Goal: Task Accomplishment & Management: Manage account settings

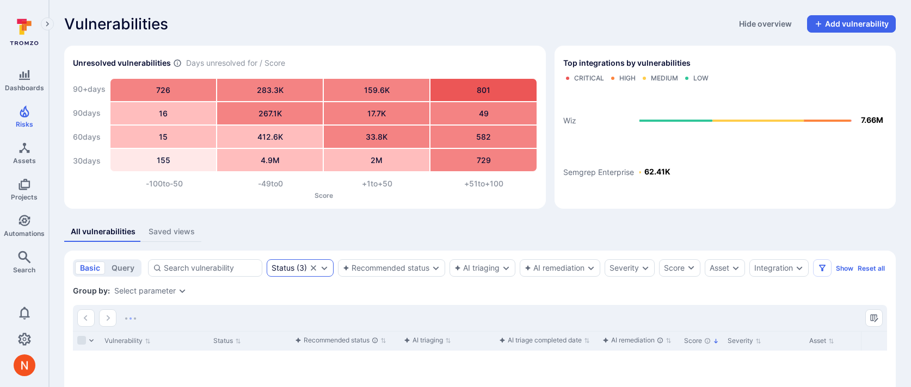
click at [279, 274] on div "Status ( 3 )" at bounding box center [300, 268] width 67 height 17
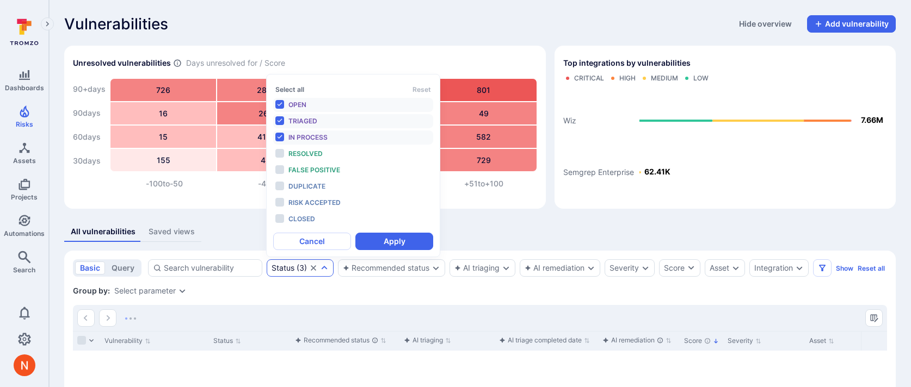
scroll to position [9, 0]
click at [323, 169] on span "False positive" at bounding box center [314, 170] width 52 height 8
click at [317, 103] on div "Open" at bounding box center [333, 105] width 90 height 12
click at [313, 123] on span "Triaged" at bounding box center [302, 121] width 29 height 8
click at [312, 137] on span "In process" at bounding box center [307, 137] width 39 height 8
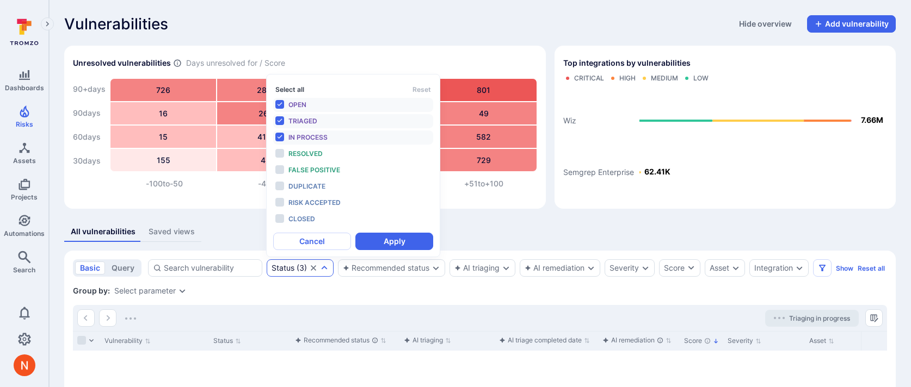
click at [300, 89] on button "Select all" at bounding box center [289, 89] width 29 height 8
click at [300, 89] on button "Deselect all" at bounding box center [293, 89] width 37 height 8
click at [303, 171] on span "False positive" at bounding box center [314, 170] width 52 height 8
click at [365, 239] on button "Apply" at bounding box center [394, 241] width 78 height 17
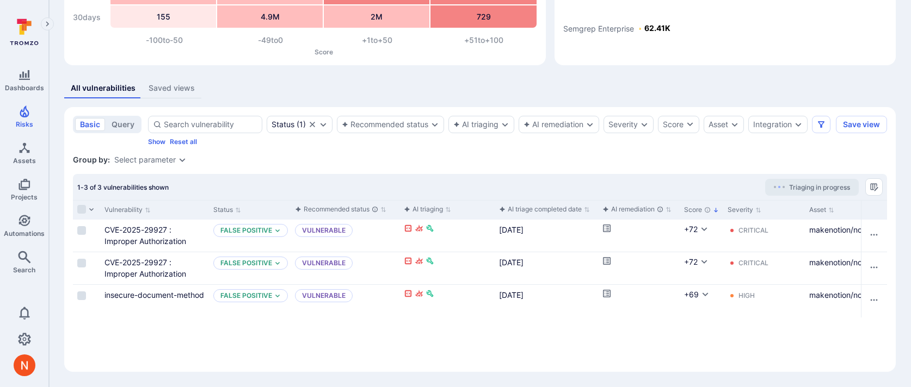
scroll to position [153, 0]
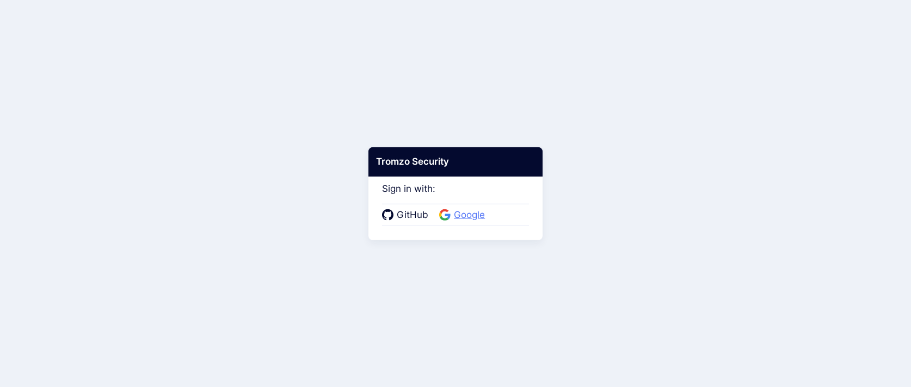
click at [457, 212] on span "Google" at bounding box center [470, 215] width 38 height 14
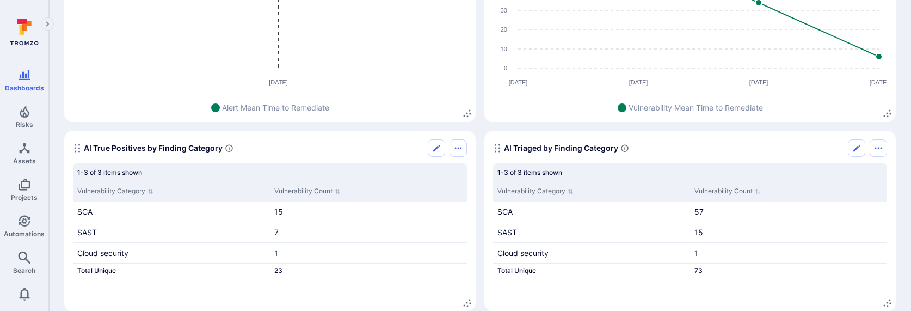
scroll to position [269, 0]
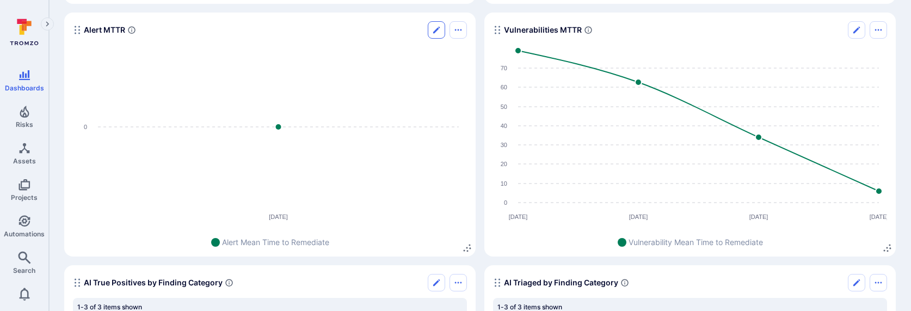
click at [433, 29] on icon "Edit" at bounding box center [436, 30] width 9 height 9
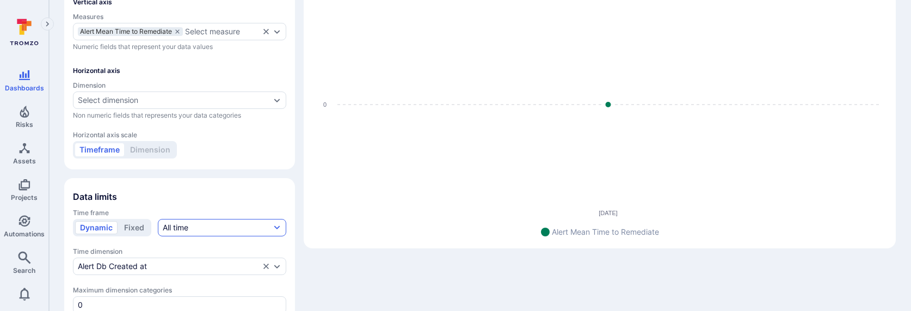
scroll to position [180, 0]
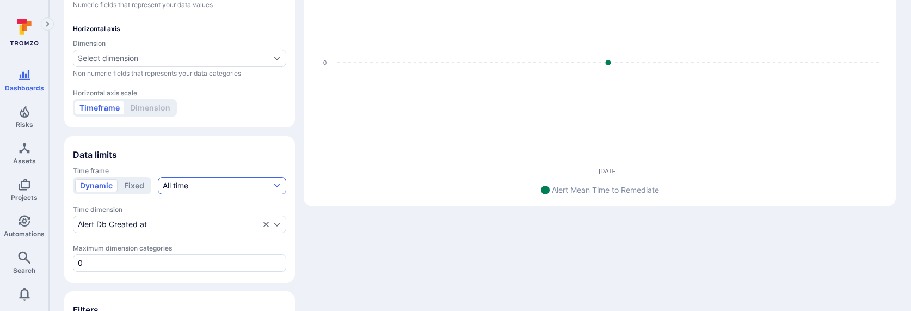
click at [190, 184] on button "All time" at bounding box center [222, 185] width 128 height 17
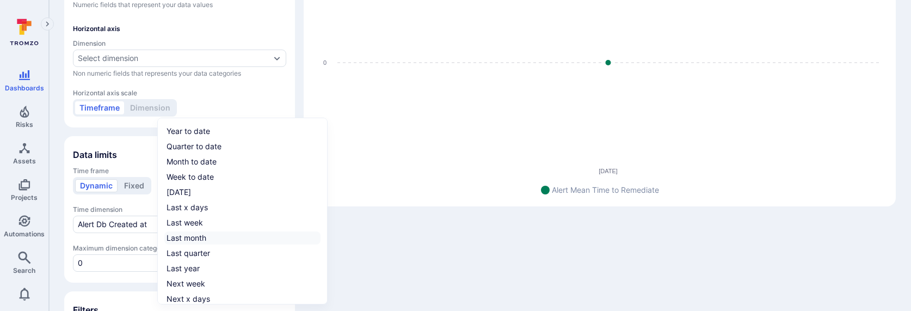
scroll to position [17, 0]
click at [201, 164] on div "Week to date" at bounding box center [190, 160] width 47 height 11
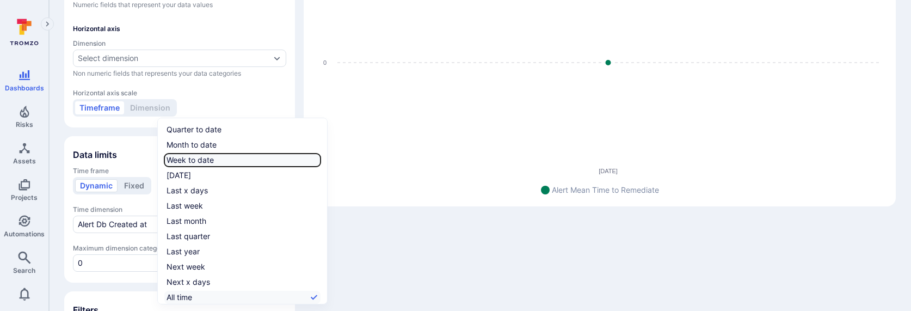
click at [318, 160] on input "Week to date" at bounding box center [318, 160] width 0 height 0
checkbox input "true"
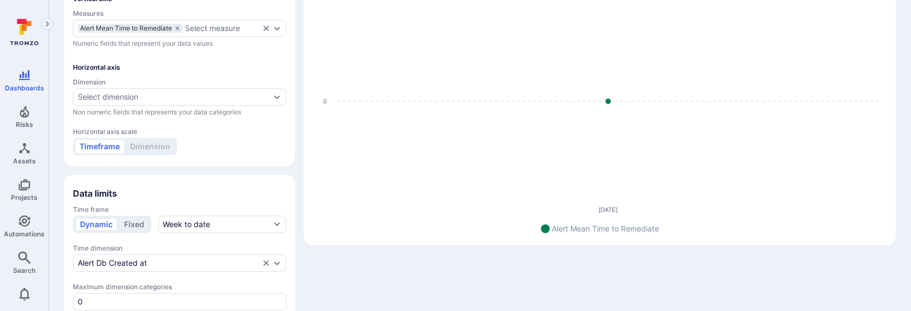
scroll to position [103, 0]
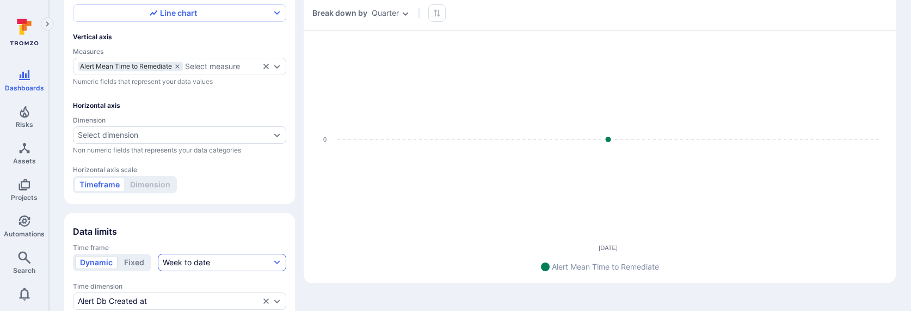
click at [178, 261] on div "Week to date" at bounding box center [186, 262] width 47 height 11
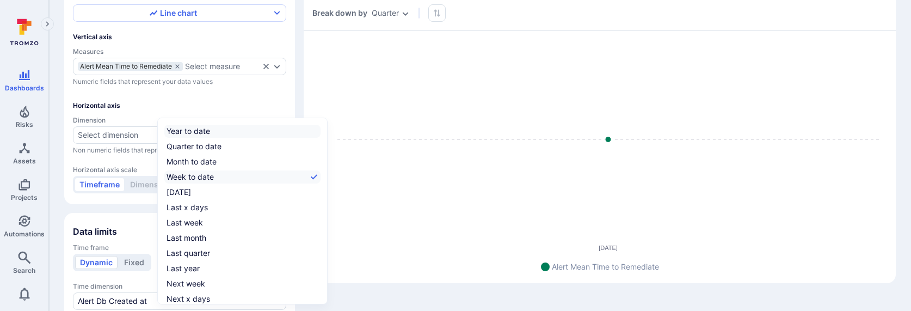
click at [213, 131] on label "Year to date" at bounding box center [242, 131] width 156 height 13
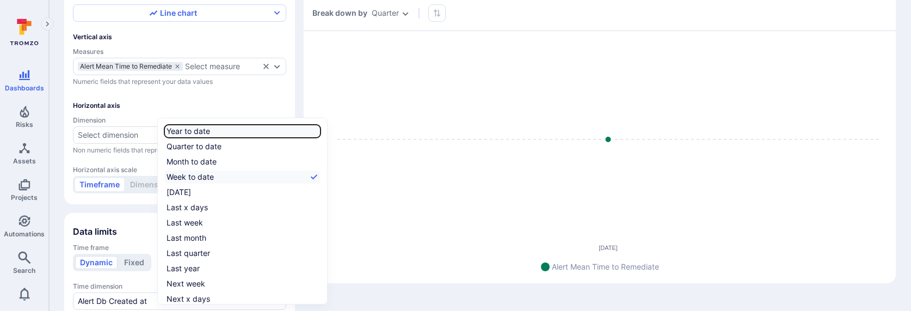
click at [318, 131] on input "Year to date" at bounding box center [318, 131] width 0 height 0
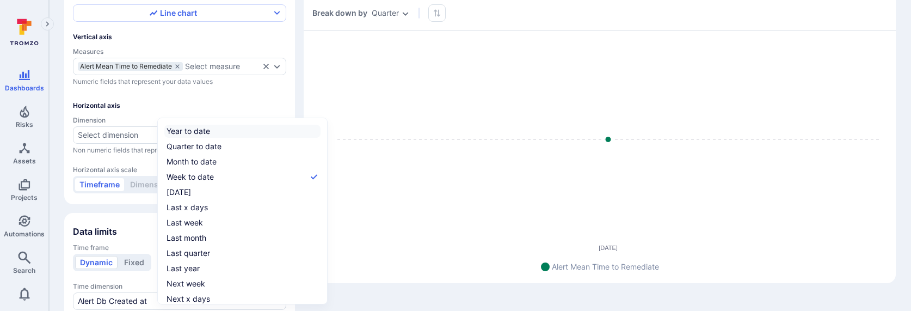
checkbox input "true"
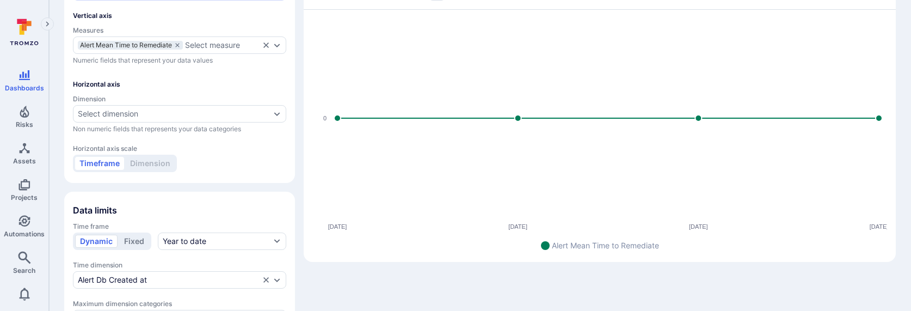
scroll to position [148, 0]
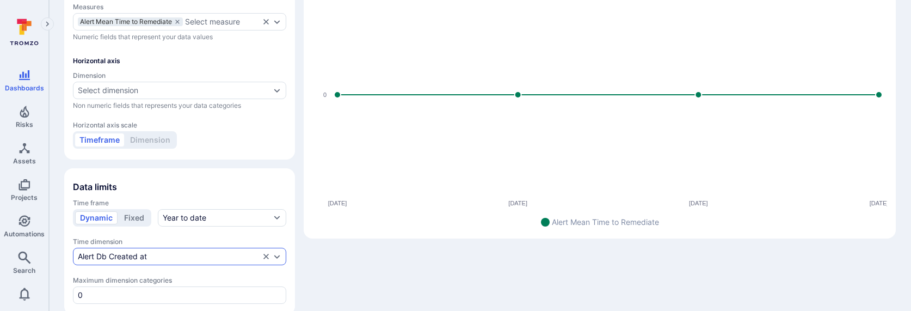
click at [189, 254] on div "Alert Db Created at" at bounding box center [169, 256] width 182 height 9
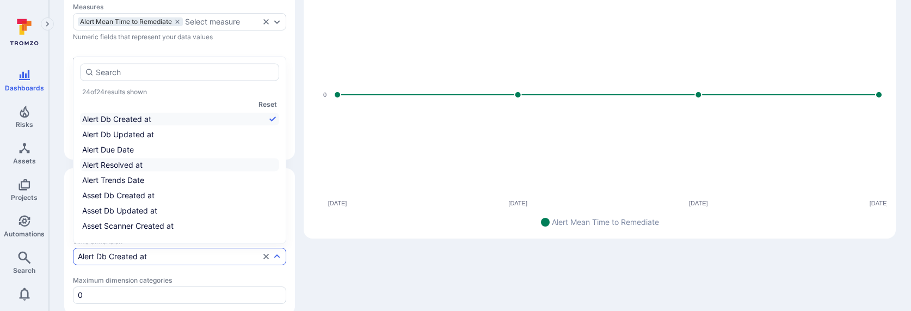
click at [158, 168] on li "Alert Resolved at" at bounding box center [179, 164] width 199 height 13
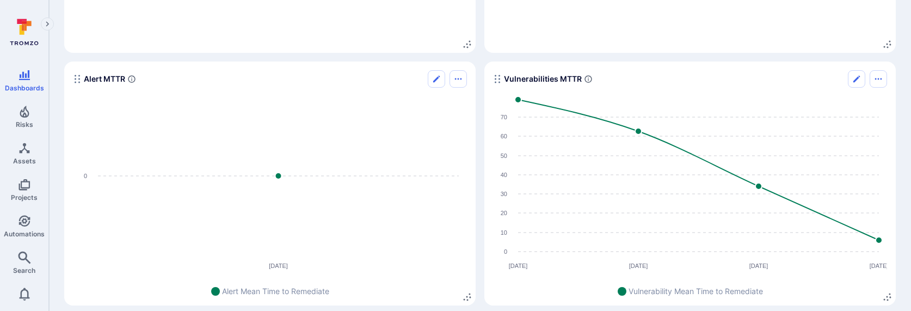
scroll to position [223, 0]
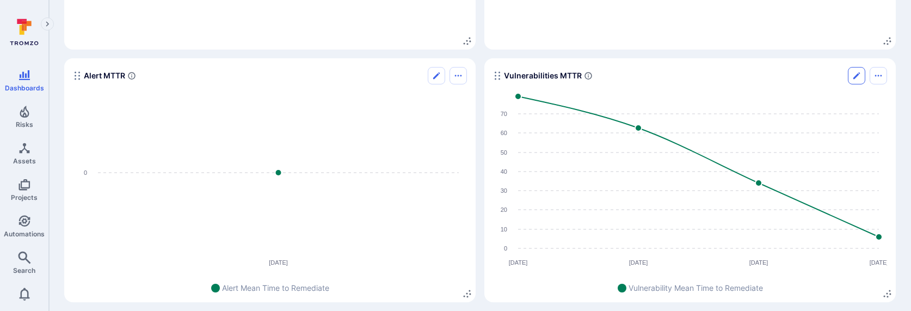
click at [864, 77] on button "Edit" at bounding box center [856, 75] width 17 height 17
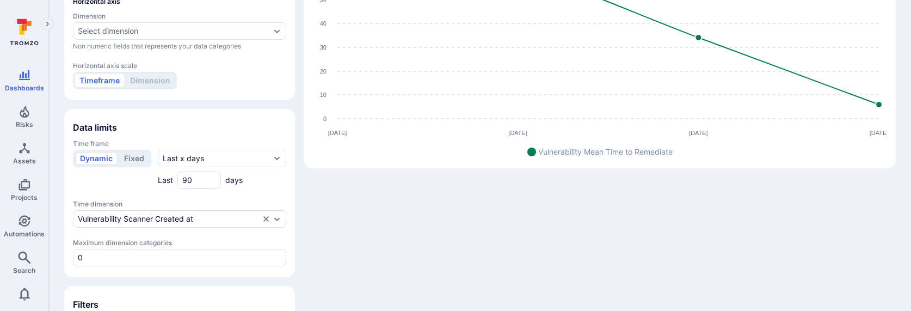
scroll to position [265, 0]
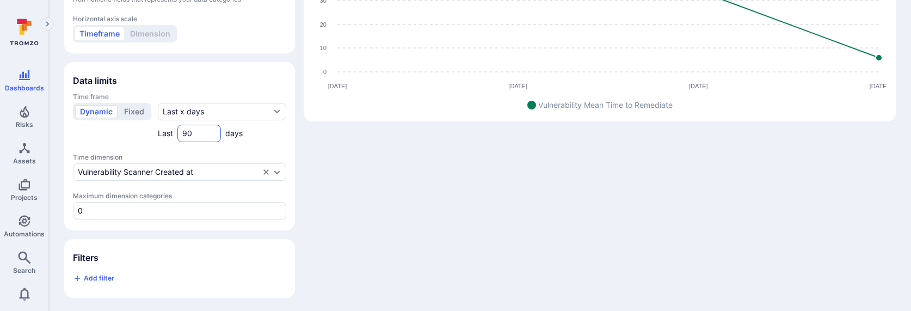
drag, startPoint x: 191, startPoint y: 130, endPoint x: 177, endPoint y: 130, distance: 13.6
click at [177, 130] on div "90" at bounding box center [199, 133] width 44 height 17
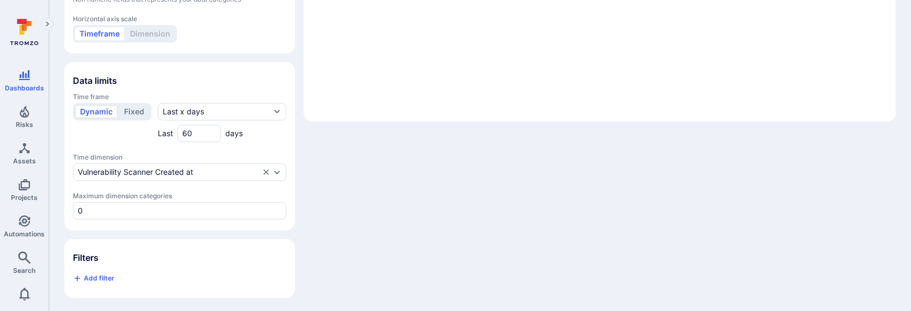
click at [353, 173] on div "Widget Line chart Vertical axis Measures Vulnerability Mean Time to Remediate S…" at bounding box center [479, 54] width 831 height 485
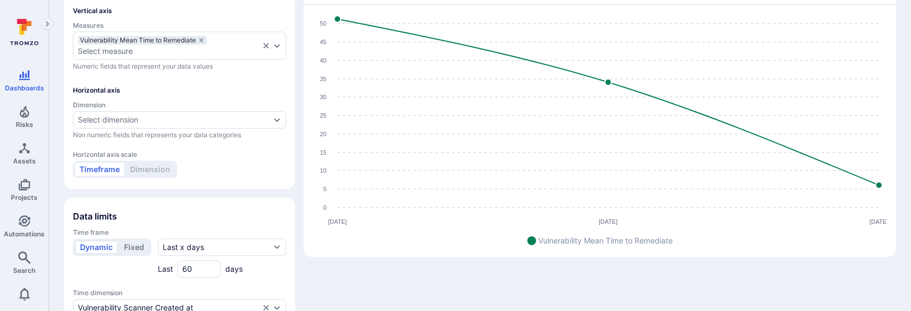
scroll to position [182, 0]
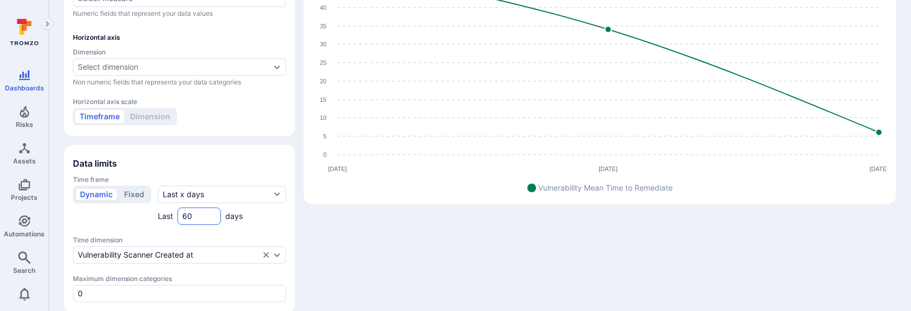
click at [187, 212] on input "60" at bounding box center [199, 216] width 34 height 11
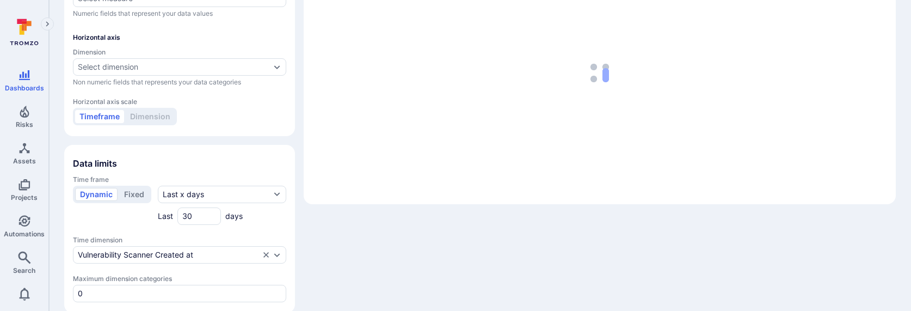
click at [385, 250] on div "Widget Line chart Vertical axis Measures Vulnerability Mean Time to Remediate S…" at bounding box center [479, 137] width 831 height 485
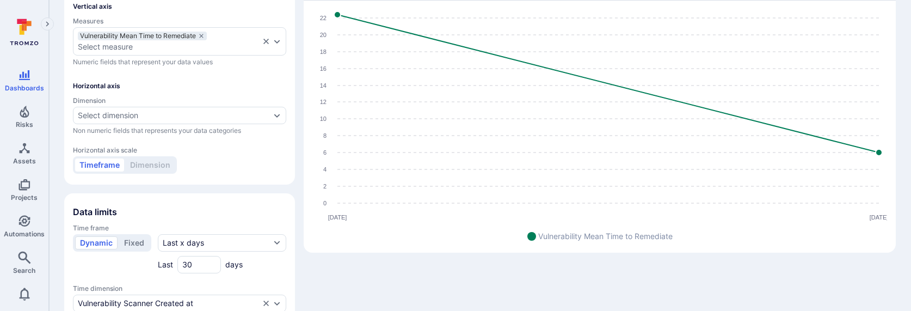
scroll to position [160, 0]
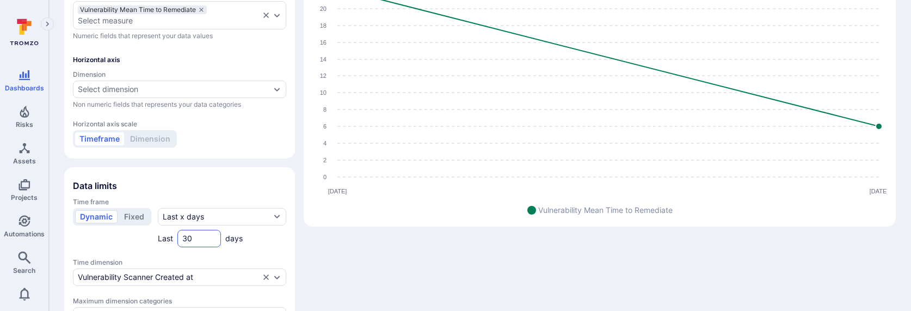
click at [187, 239] on input "30" at bounding box center [199, 238] width 34 height 11
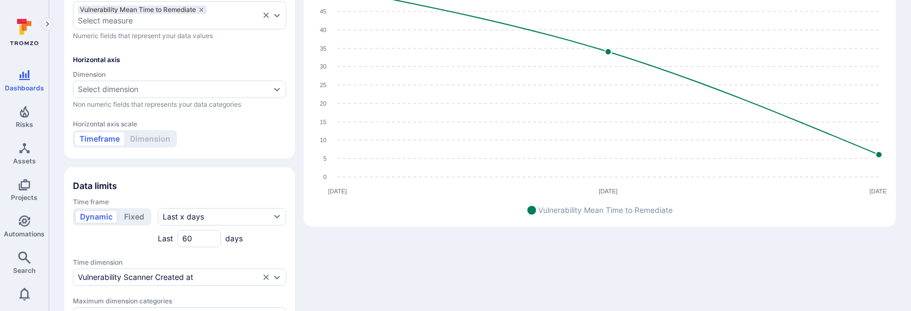
type input "60"
click at [440, 292] on div "Widget Line chart Vertical axis Measures Vulnerability Mean Time to Remediate S…" at bounding box center [479, 159] width 831 height 485
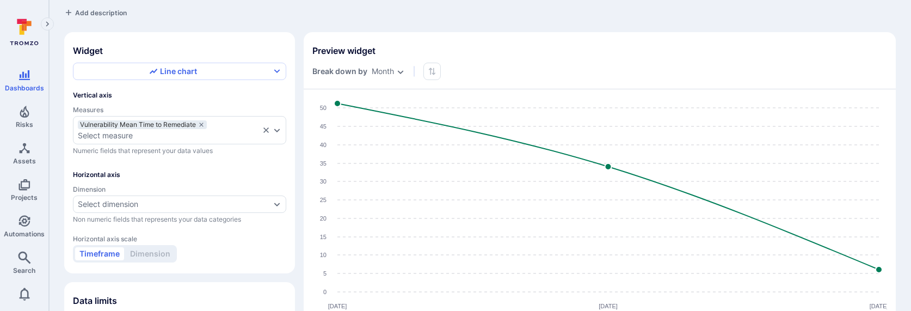
scroll to position [0, 0]
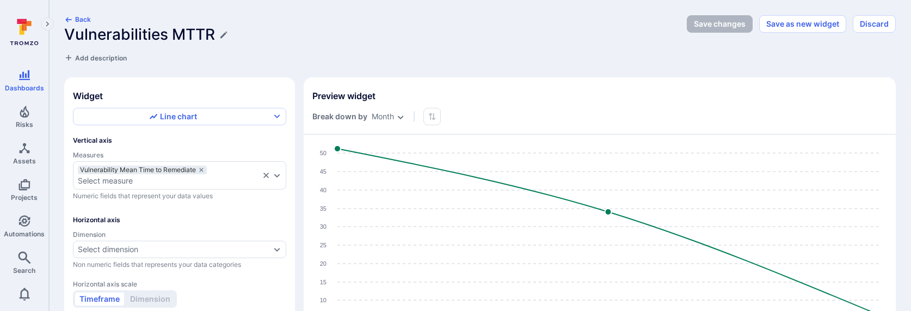
click at [615, 46] on div "Back Vulnerabilities MTTR Add description" at bounding box center [372, 39] width 616 height 48
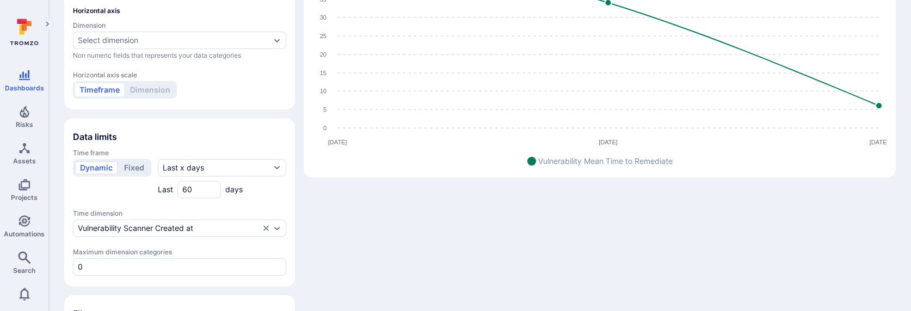
scroll to position [265, 0]
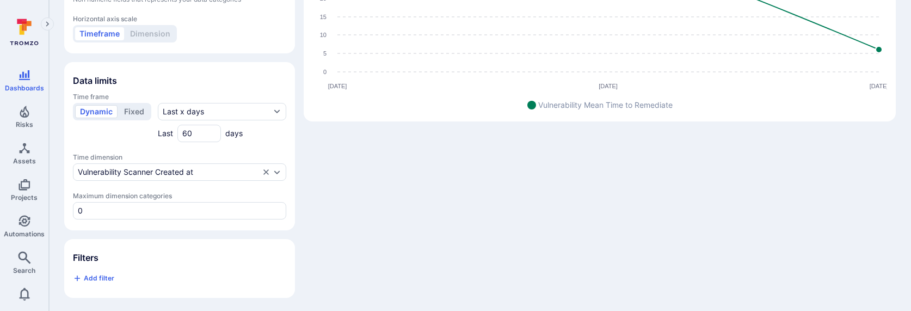
click at [406, 179] on div "Widget Line chart Vertical axis Measures Vulnerability Mean Time to Remediate S…" at bounding box center [479, 54] width 831 height 485
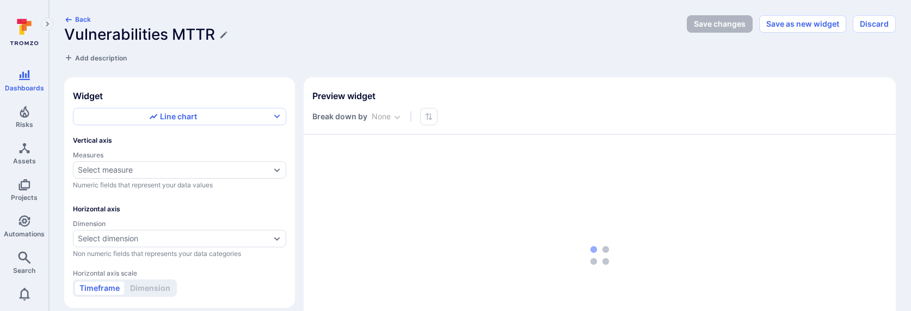
type input "month"
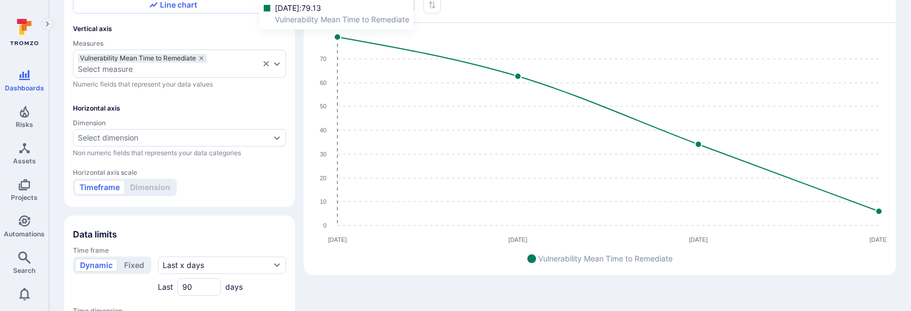
scroll to position [265, 0]
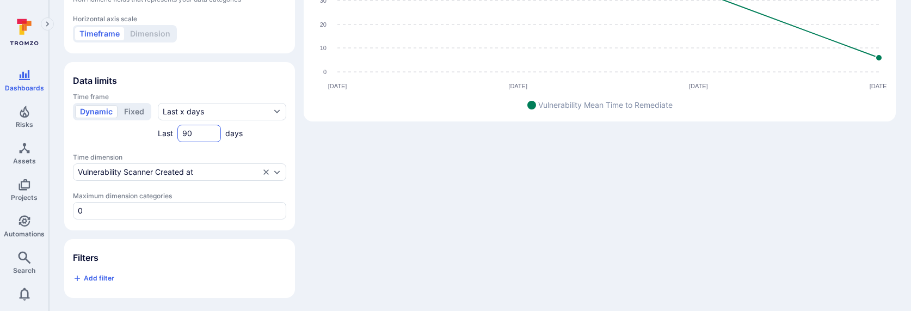
click at [186, 133] on input "90" at bounding box center [199, 133] width 34 height 11
type input "60"
click at [415, 180] on div "Widget Line chart Vertical axis Measures Vulnerability Mean Time to Remediate S…" at bounding box center [479, 54] width 831 height 485
click at [224, 116] on button "Last x days" at bounding box center [222, 111] width 128 height 17
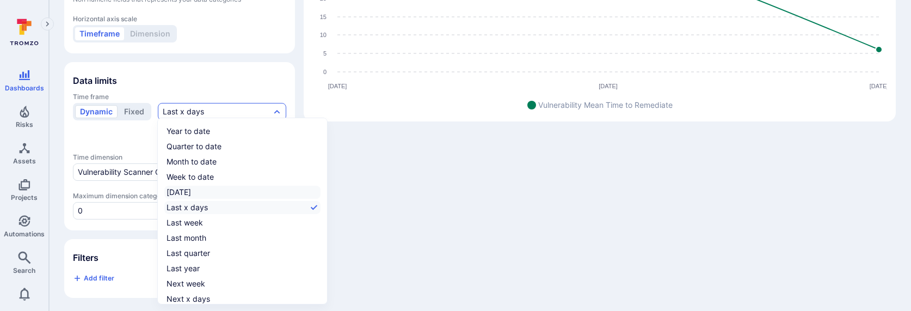
click at [188, 196] on div "[DATE]" at bounding box center [179, 192] width 24 height 11
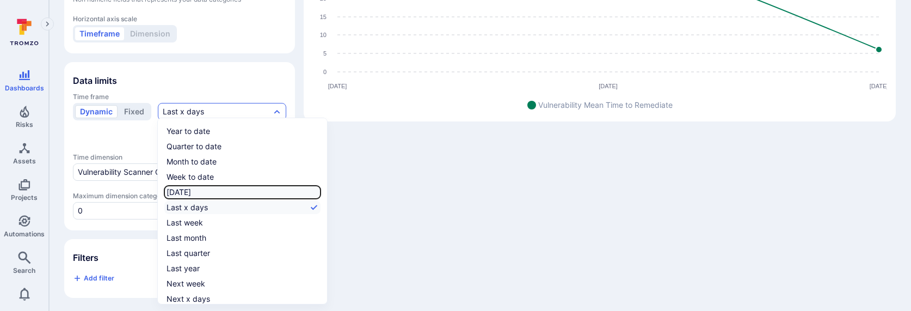
click at [318, 192] on input "[DATE]" at bounding box center [318, 192] width 0 height 0
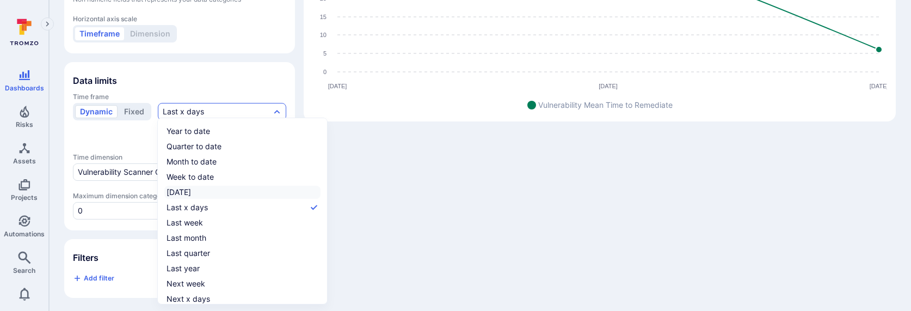
checkbox input "true"
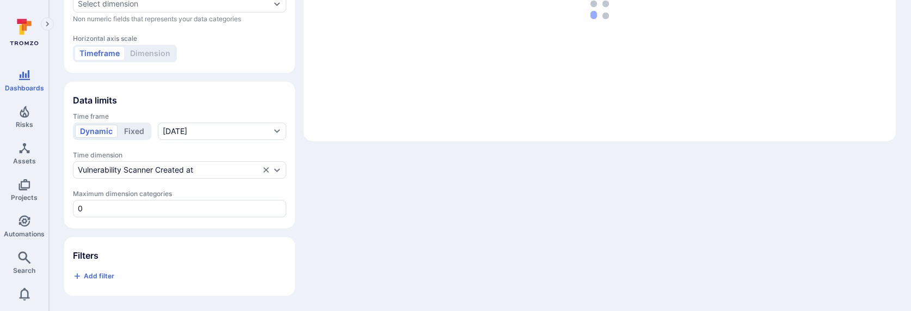
scroll to position [243, 0]
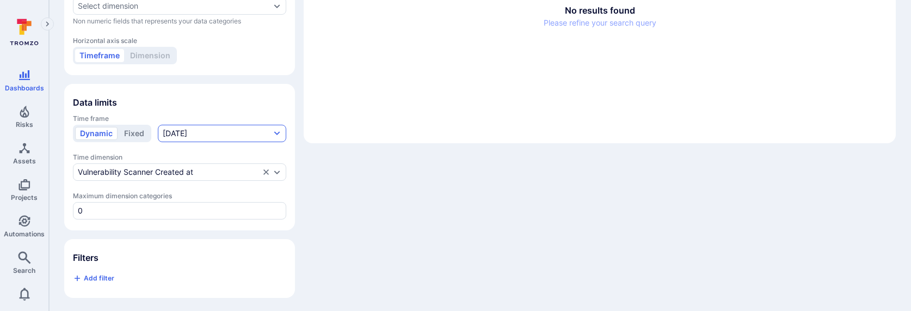
click at [192, 127] on button "[DATE]" at bounding box center [222, 133] width 128 height 17
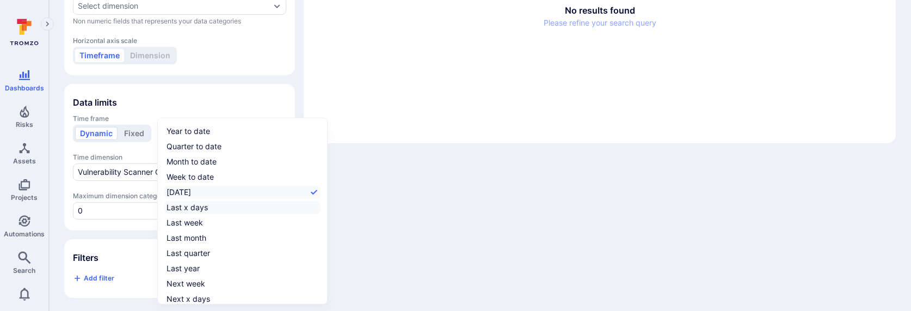
click at [192, 205] on div "Last x days" at bounding box center [187, 207] width 41 height 11
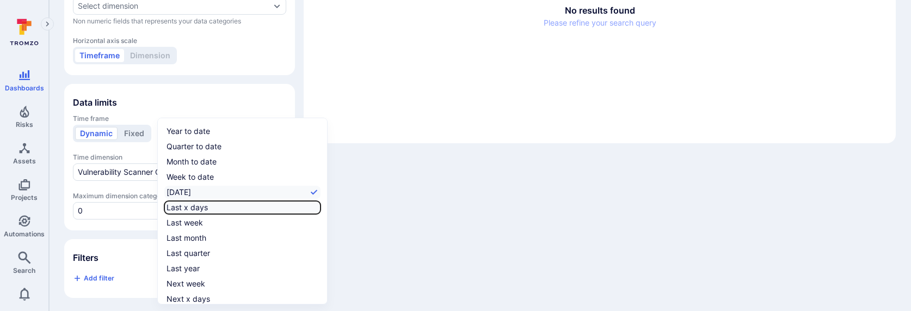
click at [318, 207] on input "Last x days" at bounding box center [318, 207] width 0 height 0
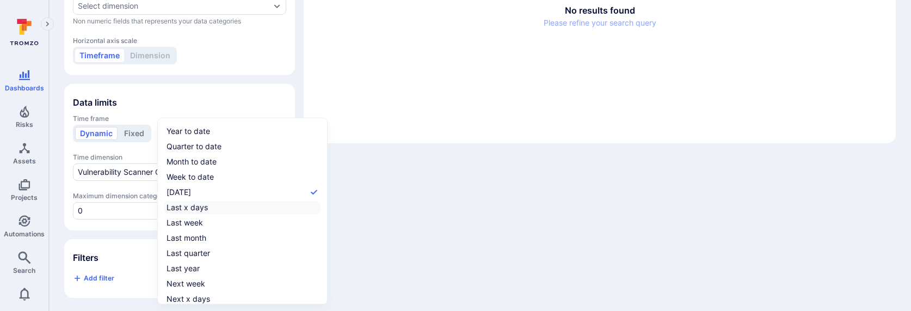
checkbox input "true"
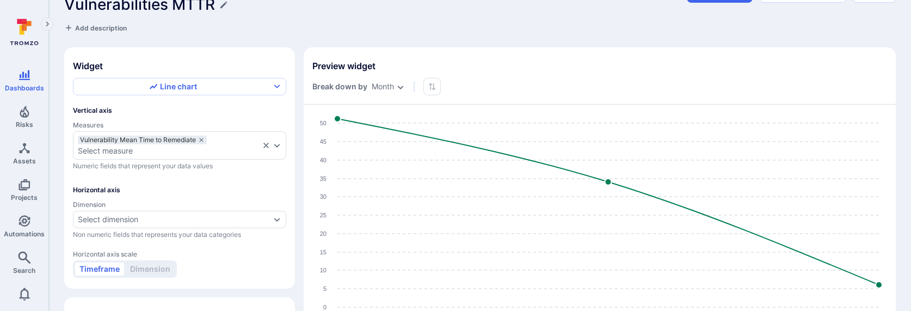
scroll to position [0, 0]
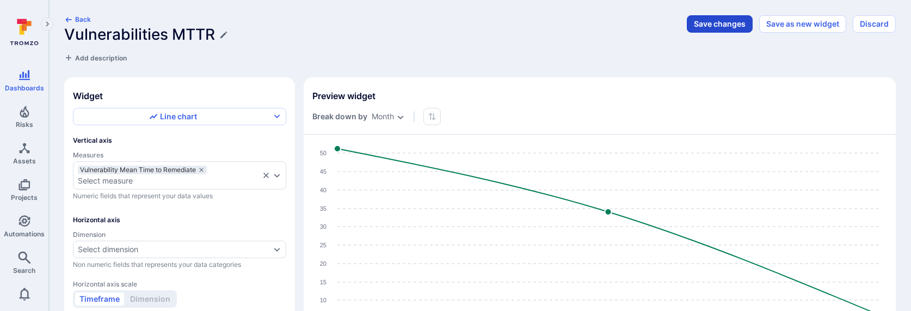
click at [722, 22] on button "Save changes" at bounding box center [720, 23] width 66 height 17
